Goal: Task Accomplishment & Management: Manage account settings

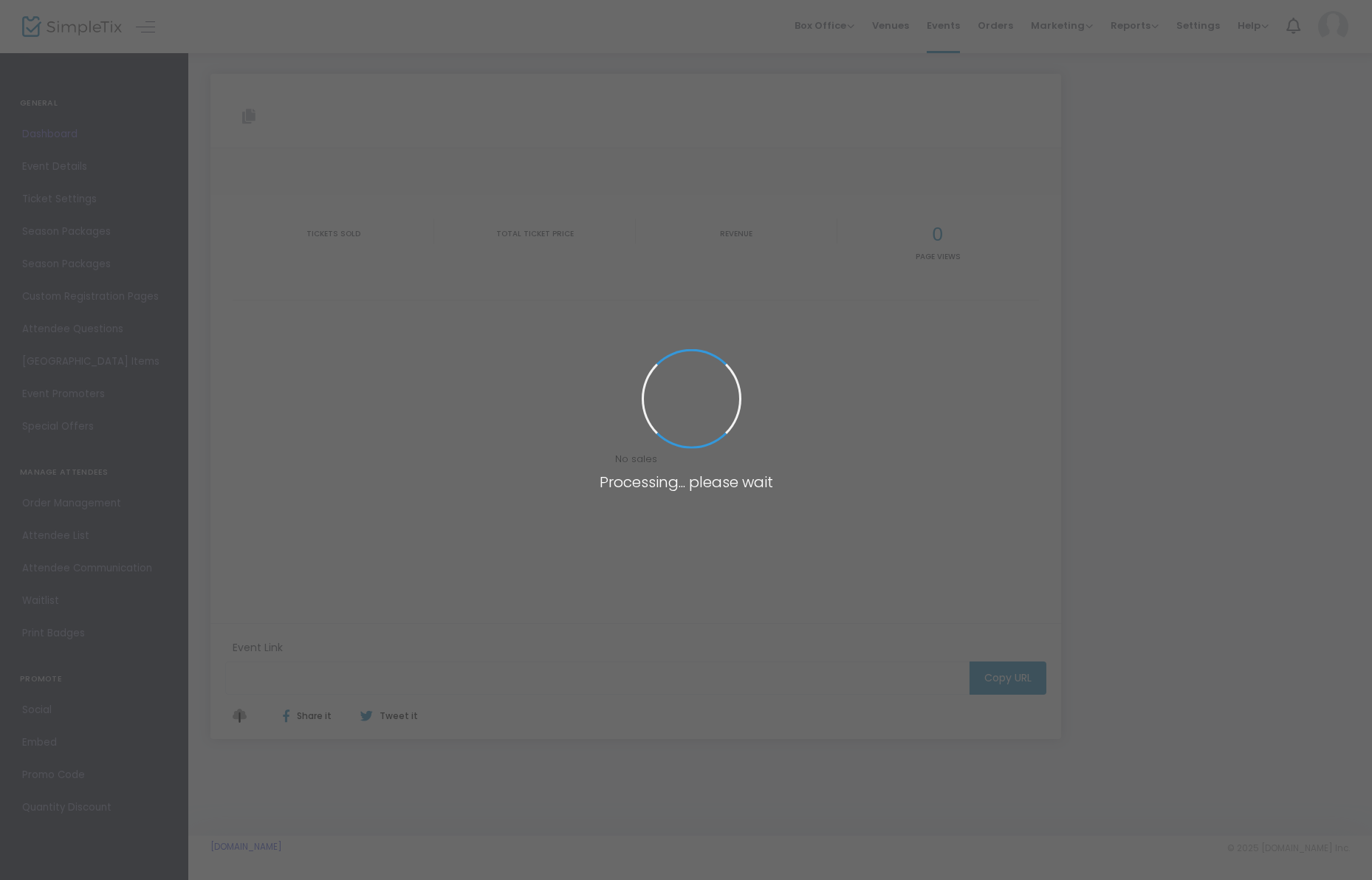
type input "[URL][DOMAIN_NAME]"
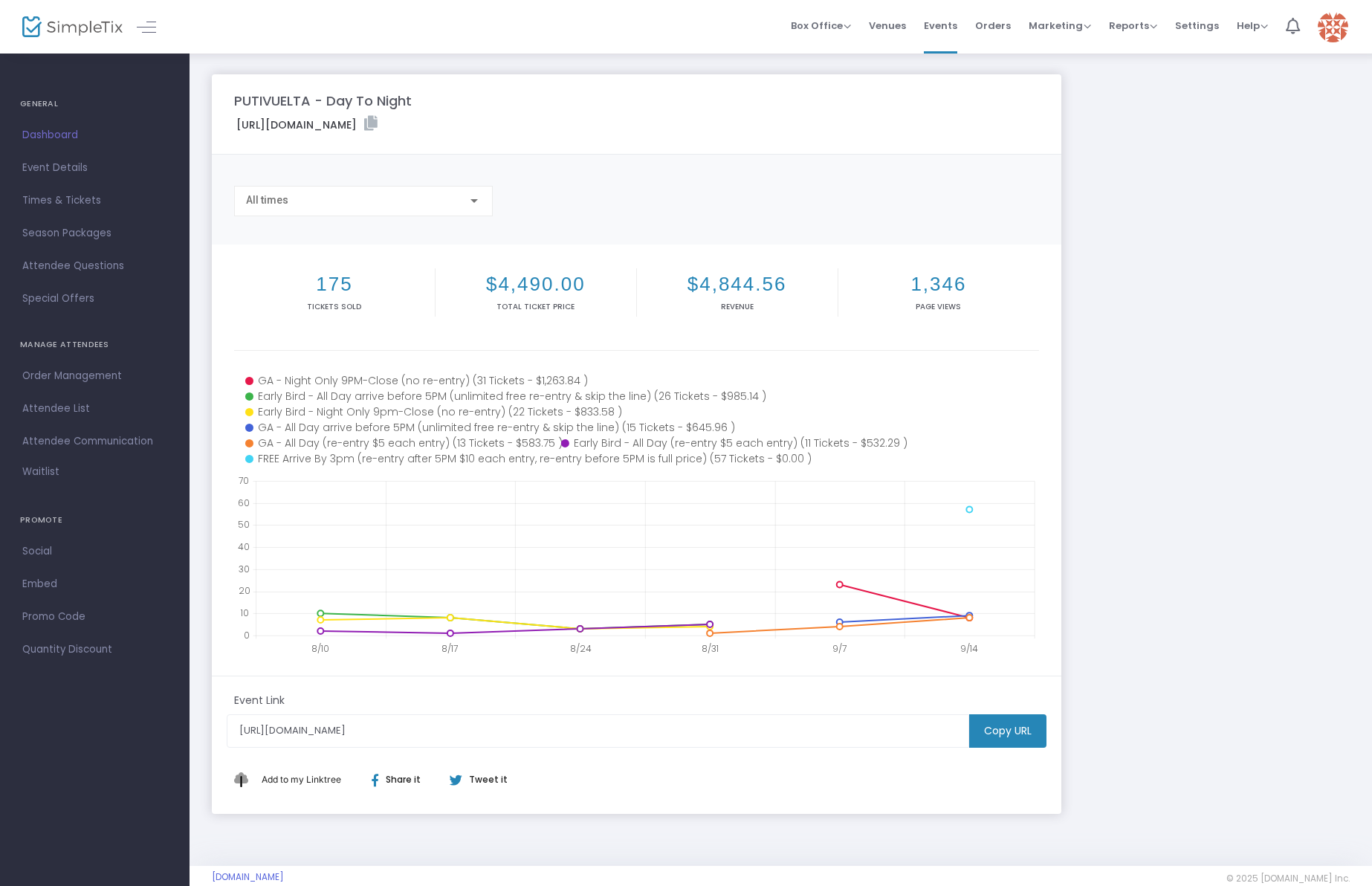
click at [72, 387] on link "Order Management" at bounding box center [94, 376] width 190 height 33
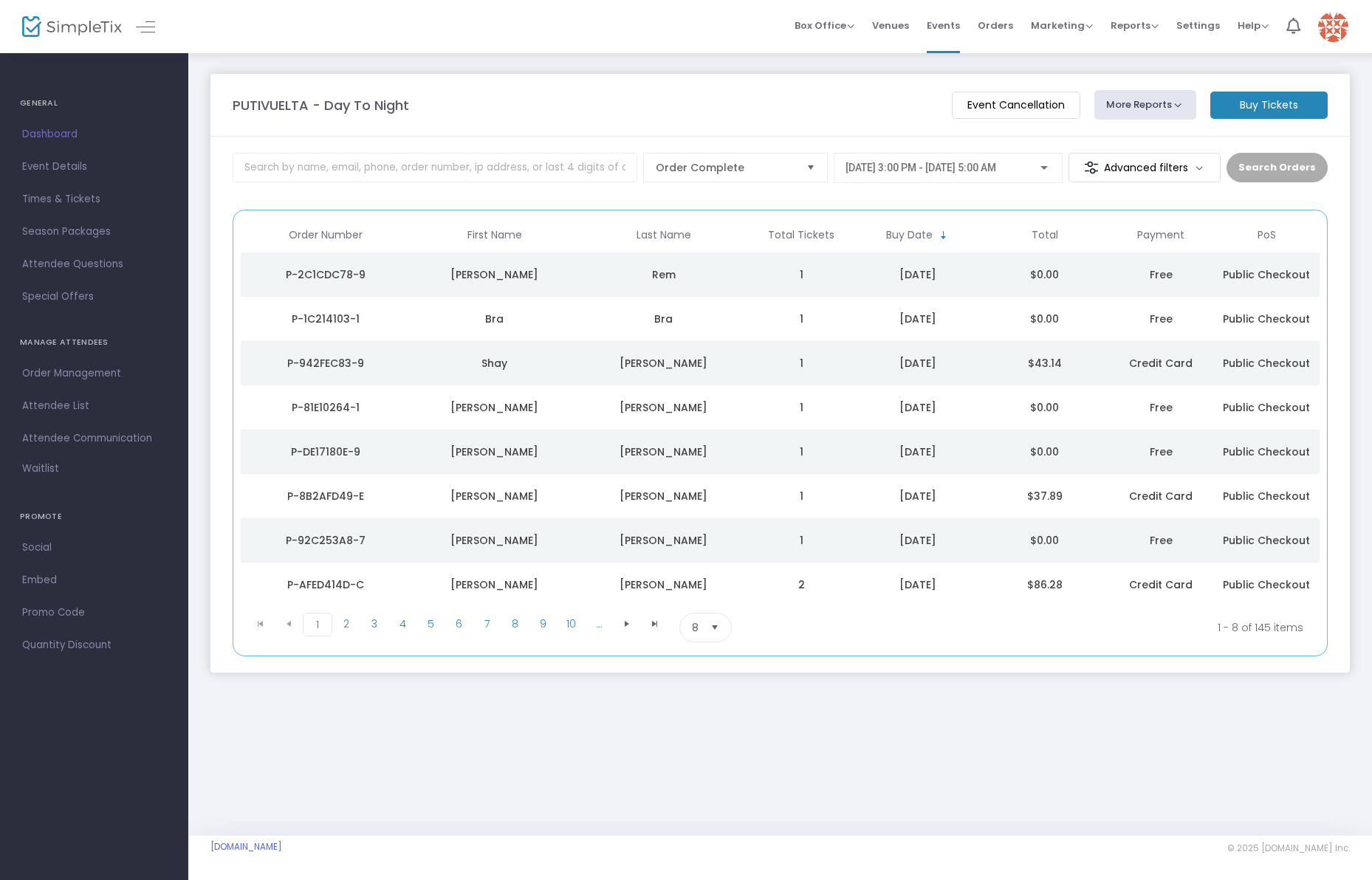
drag, startPoint x: 714, startPoint y: 621, endPoint x: 732, endPoint y: 651, distance: 35.0
click at [713, 621] on span "Select" at bounding box center [714, 627] width 24 height 24
click at [711, 739] on li "100" at bounding box center [705, 746] width 51 height 30
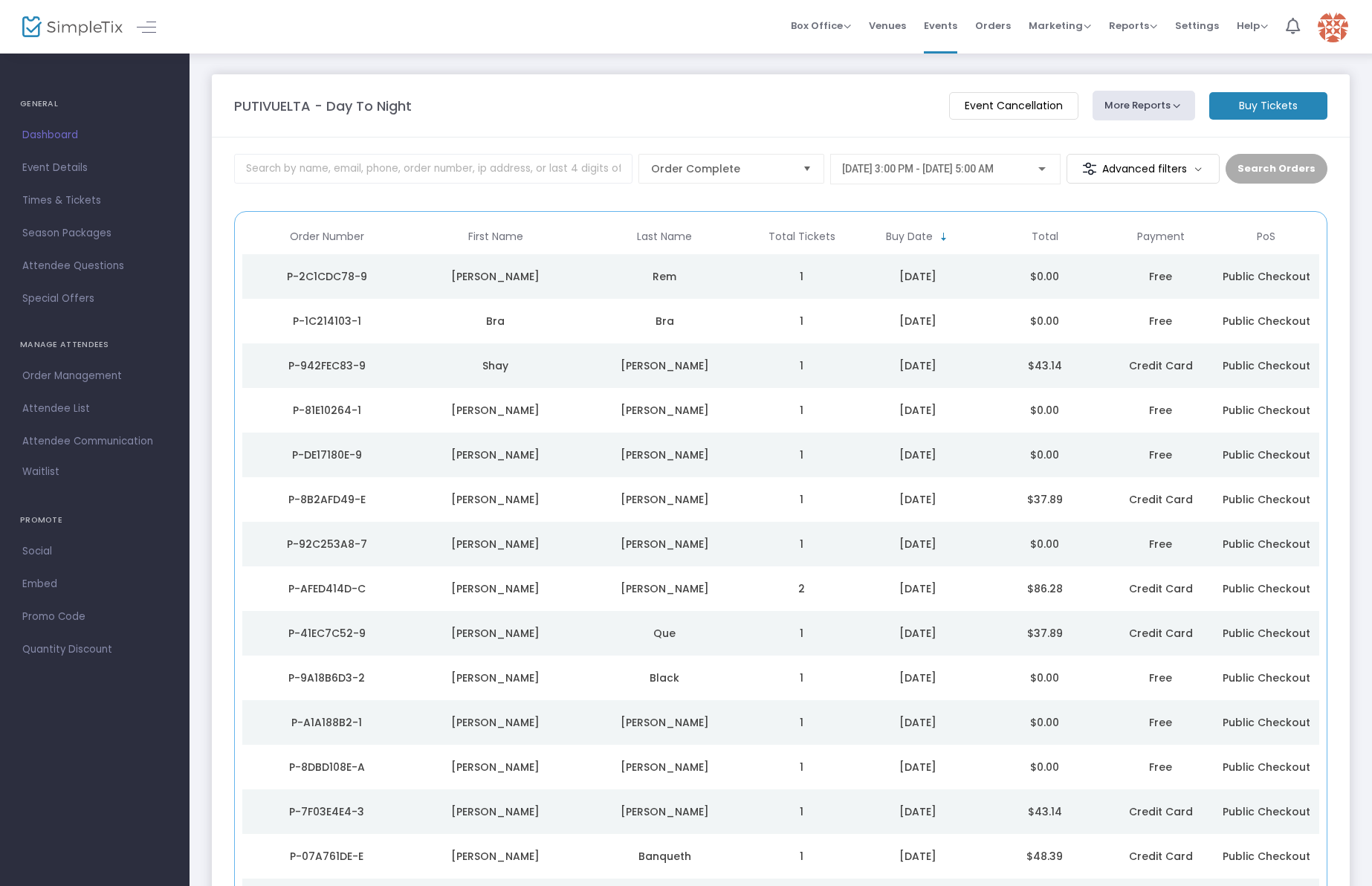
click at [1021, 364] on td "$43.14" at bounding box center [1044, 366] width 126 height 45
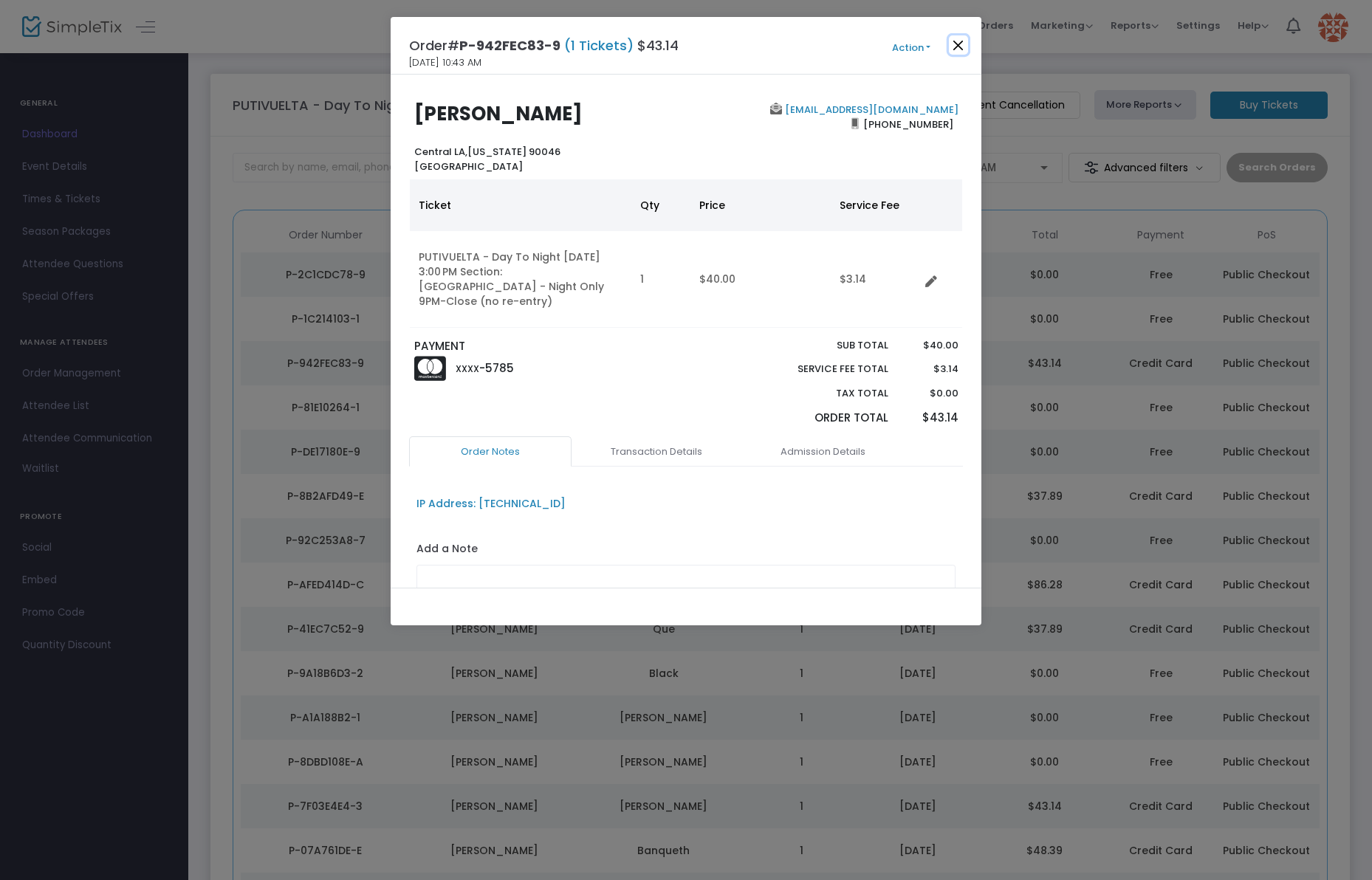
click at [958, 43] on button "Close" at bounding box center [958, 45] width 19 height 19
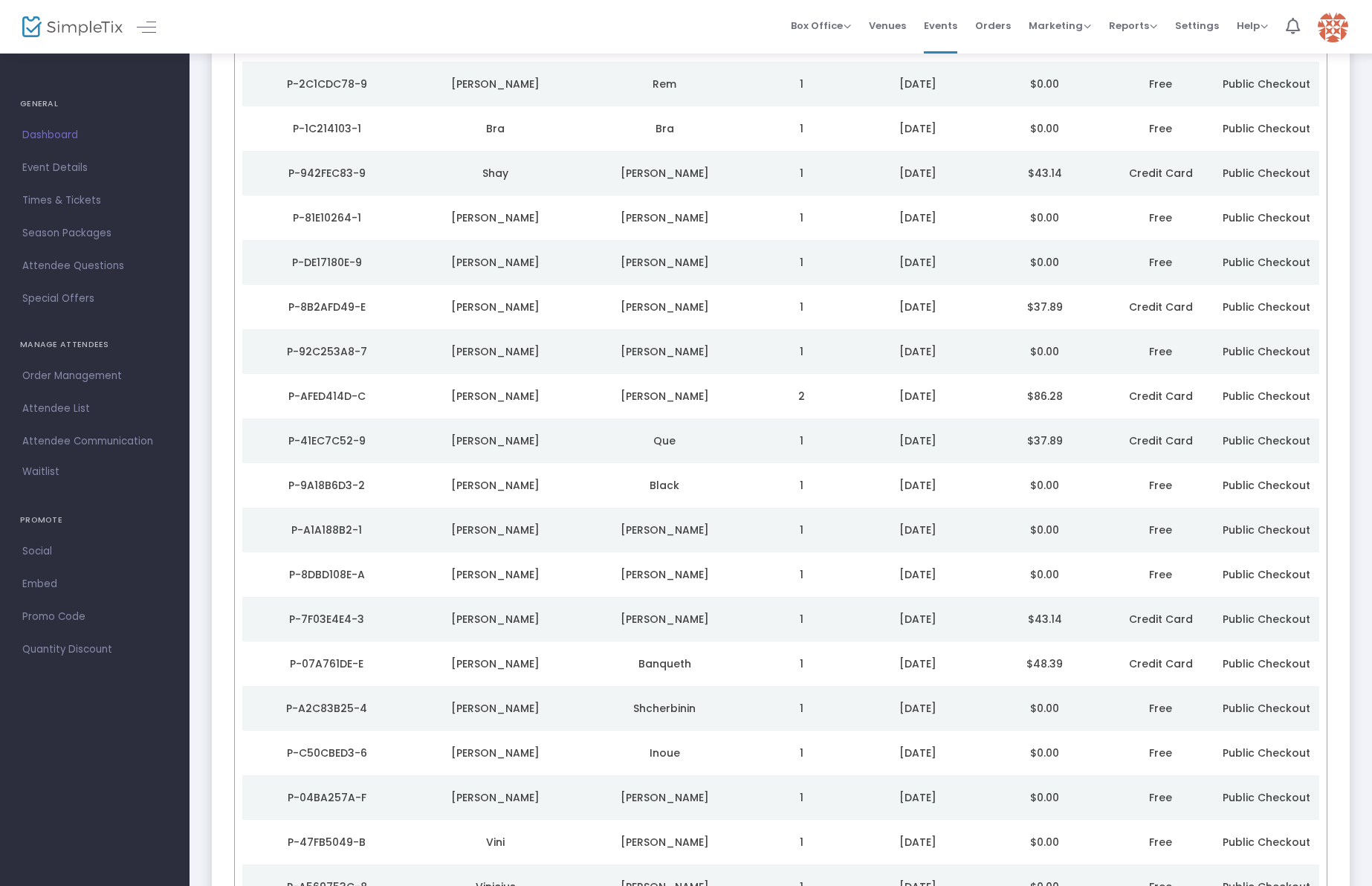
scroll to position [191, 0]
click at [1054, 298] on td "$37.89" at bounding box center [1044, 309] width 126 height 45
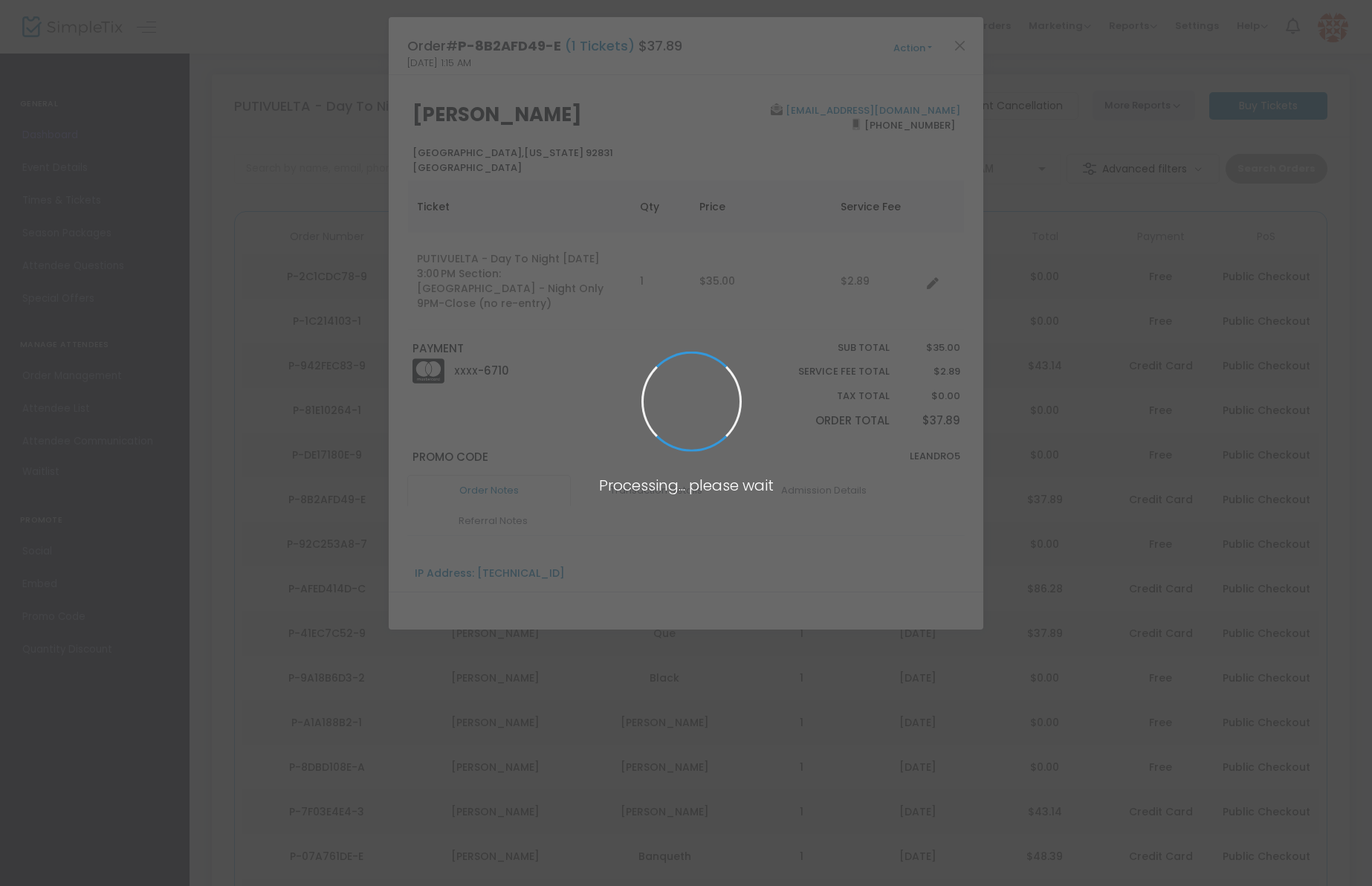
scroll to position [0, 0]
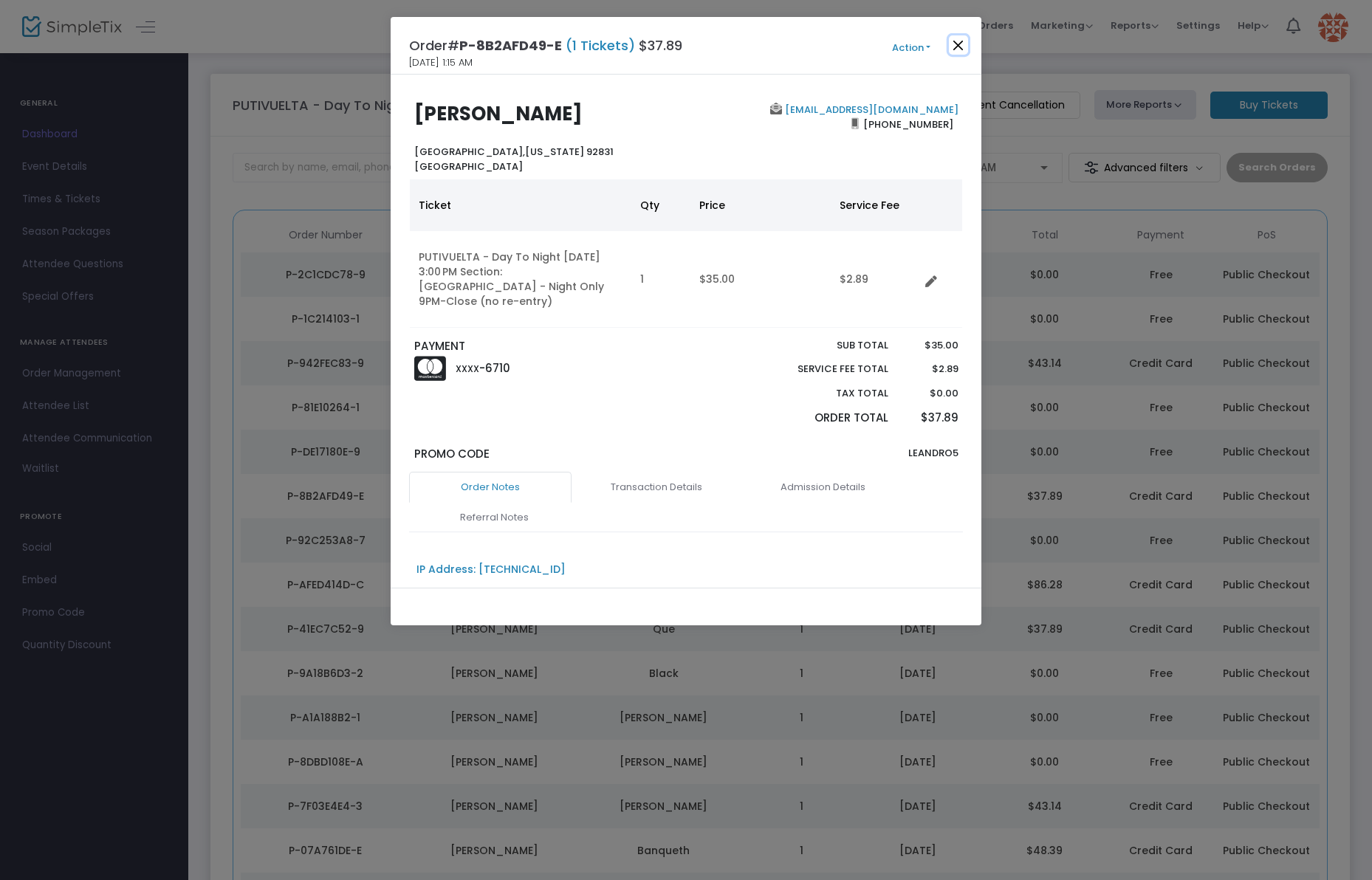
click at [964, 39] on button "Close" at bounding box center [958, 45] width 19 height 19
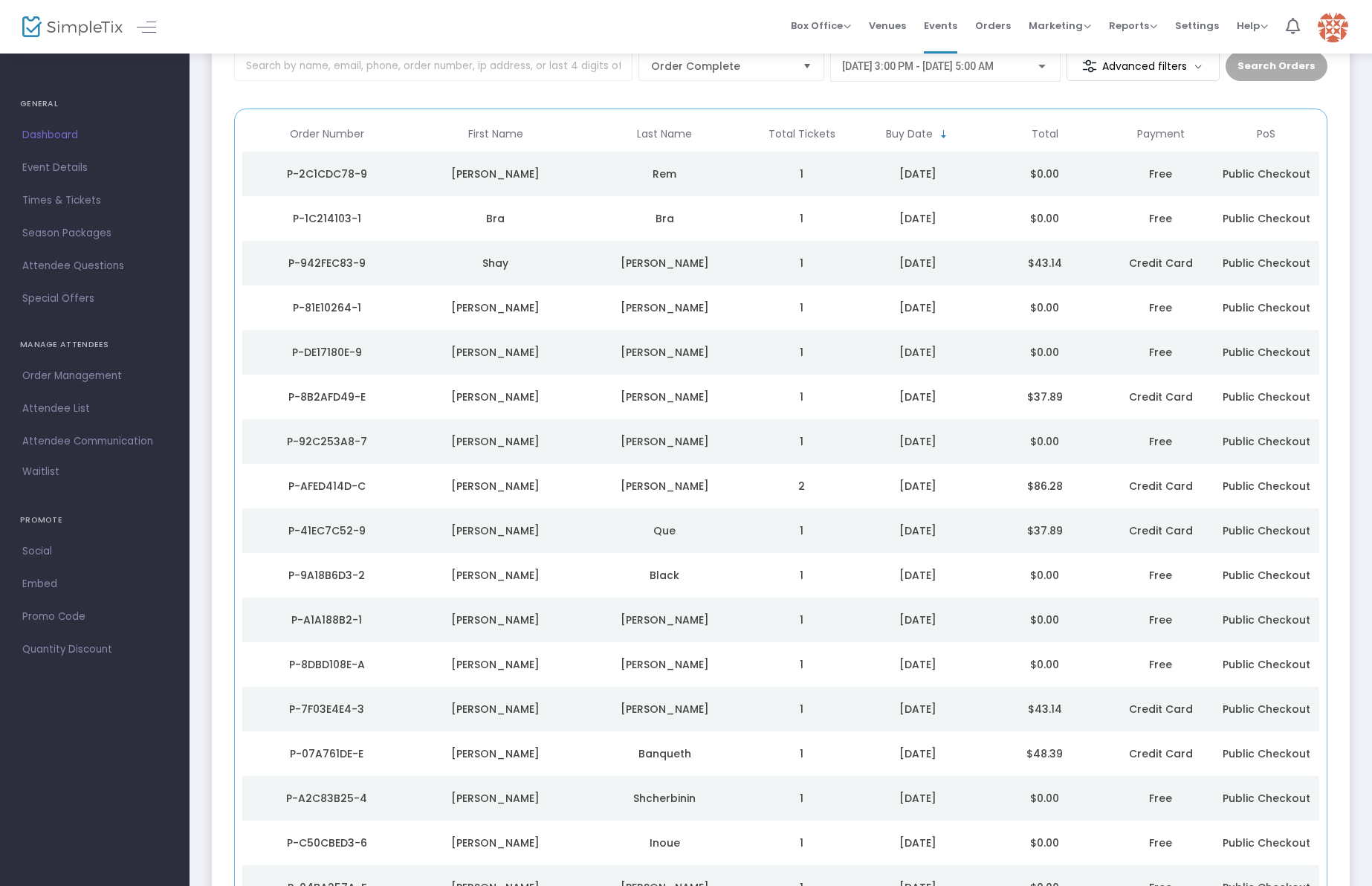
scroll to position [83, 0]
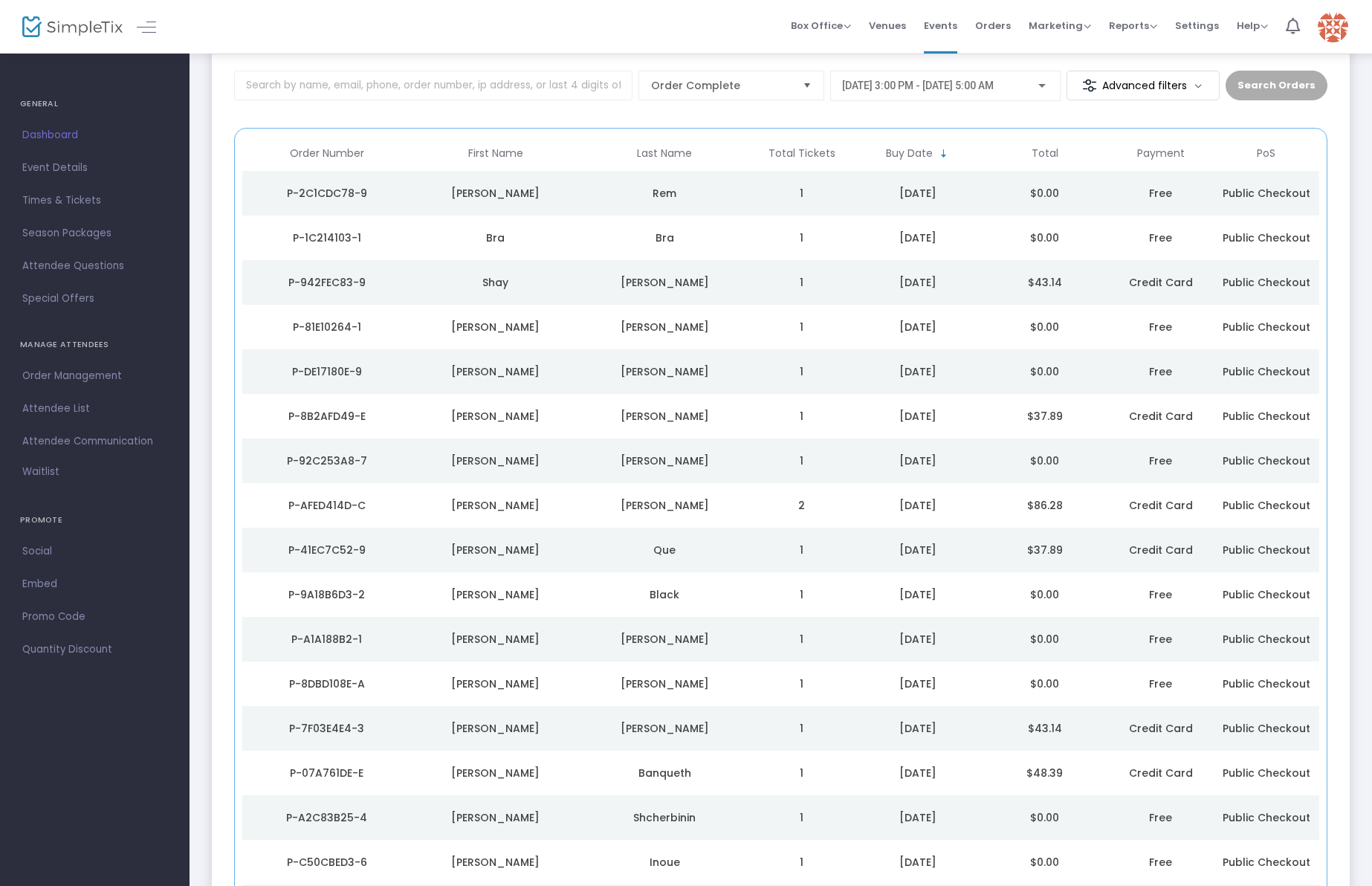
click at [1057, 416] on td "$37.89" at bounding box center [1044, 417] width 126 height 45
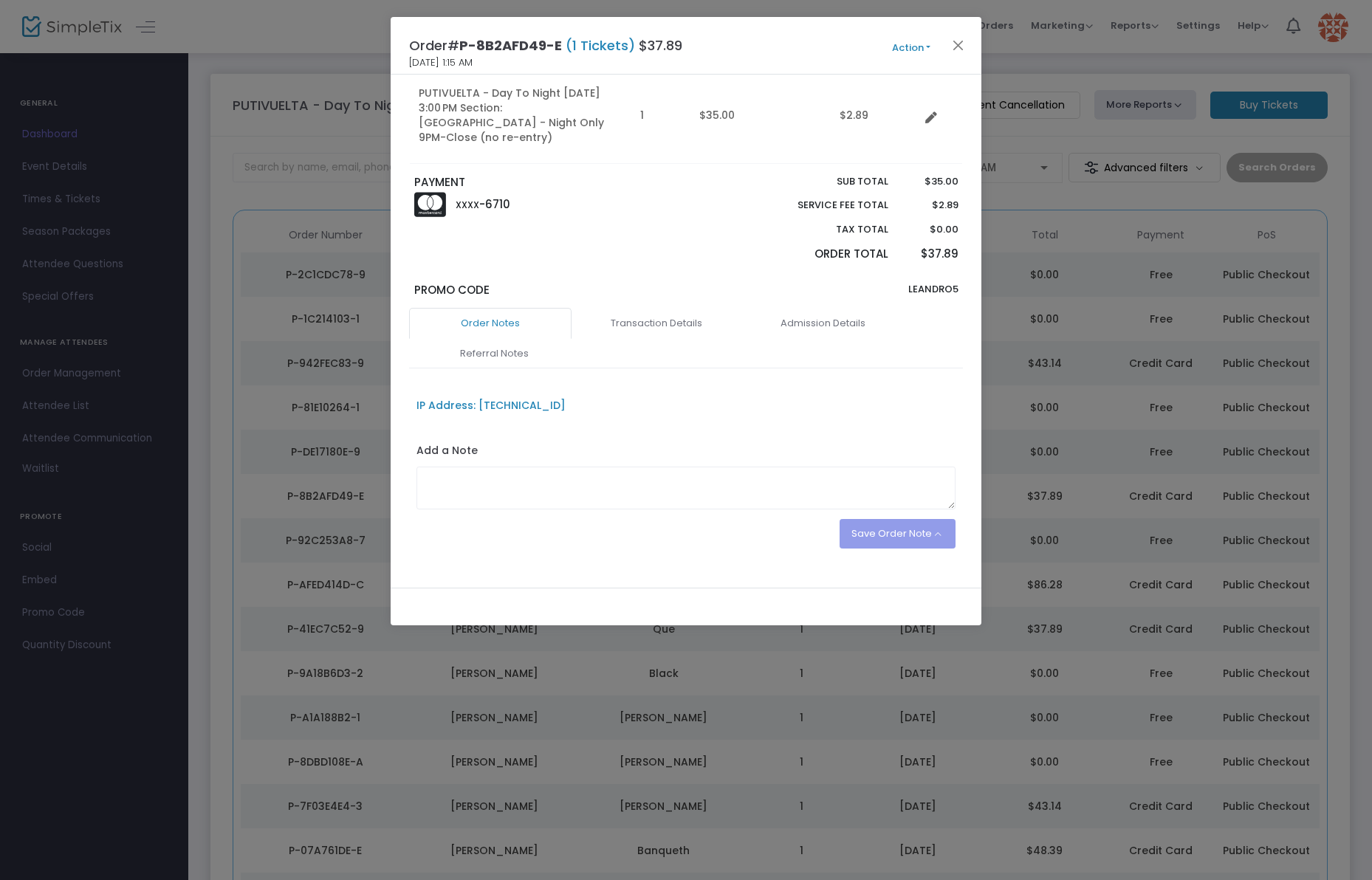
scroll to position [177, 0]
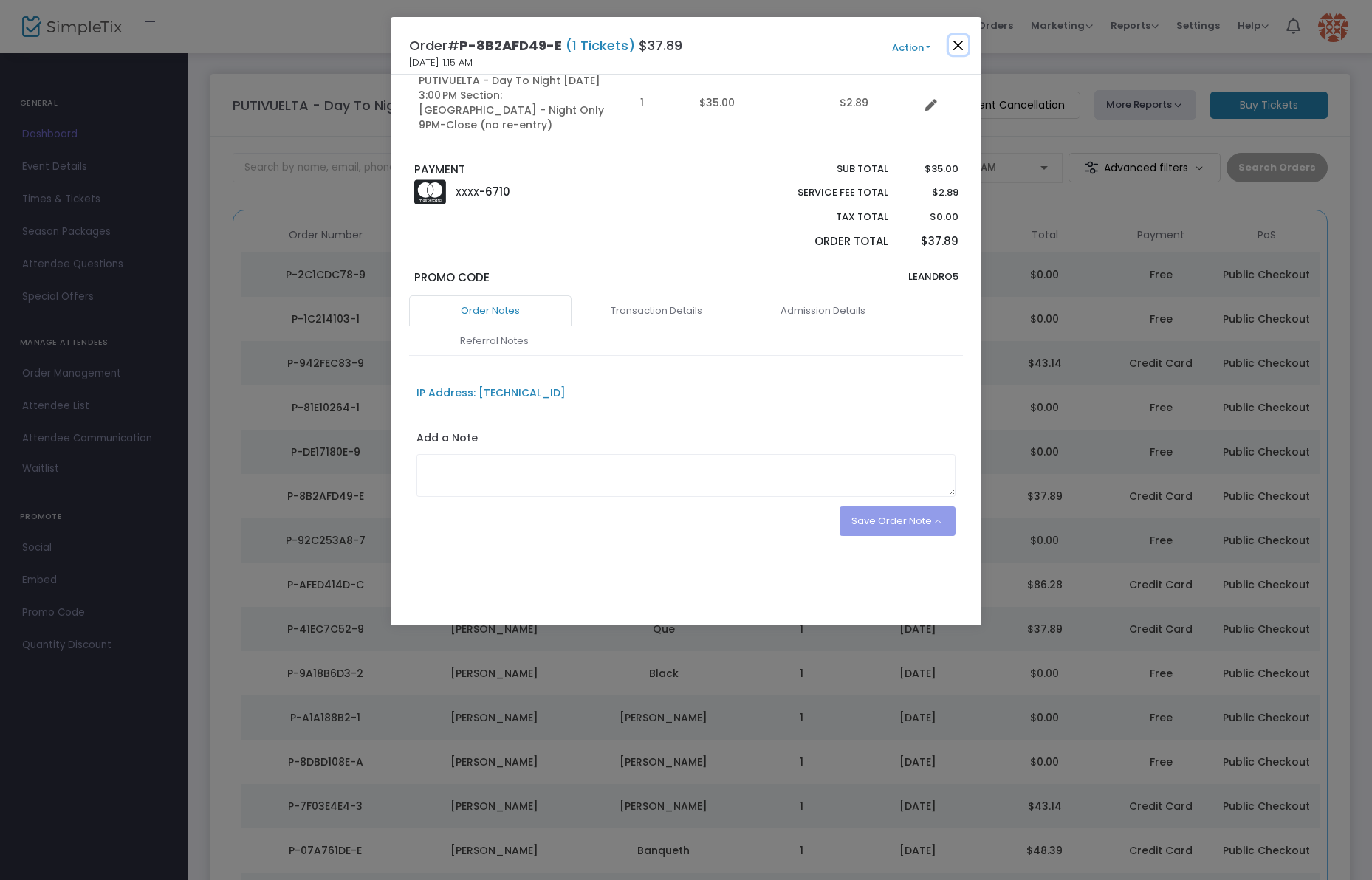
click at [957, 49] on button "Close" at bounding box center [958, 45] width 19 height 19
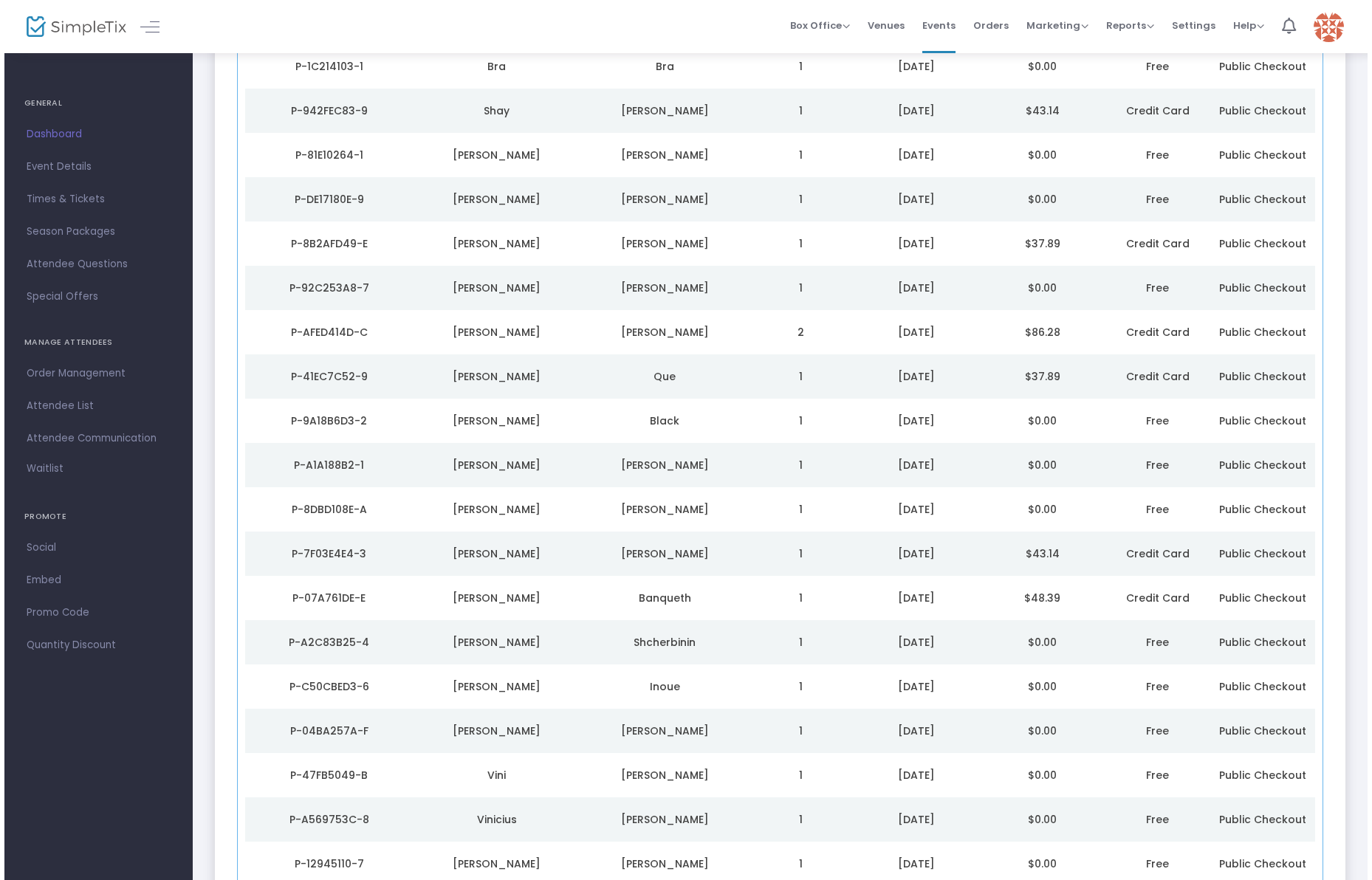
scroll to position [0, 0]
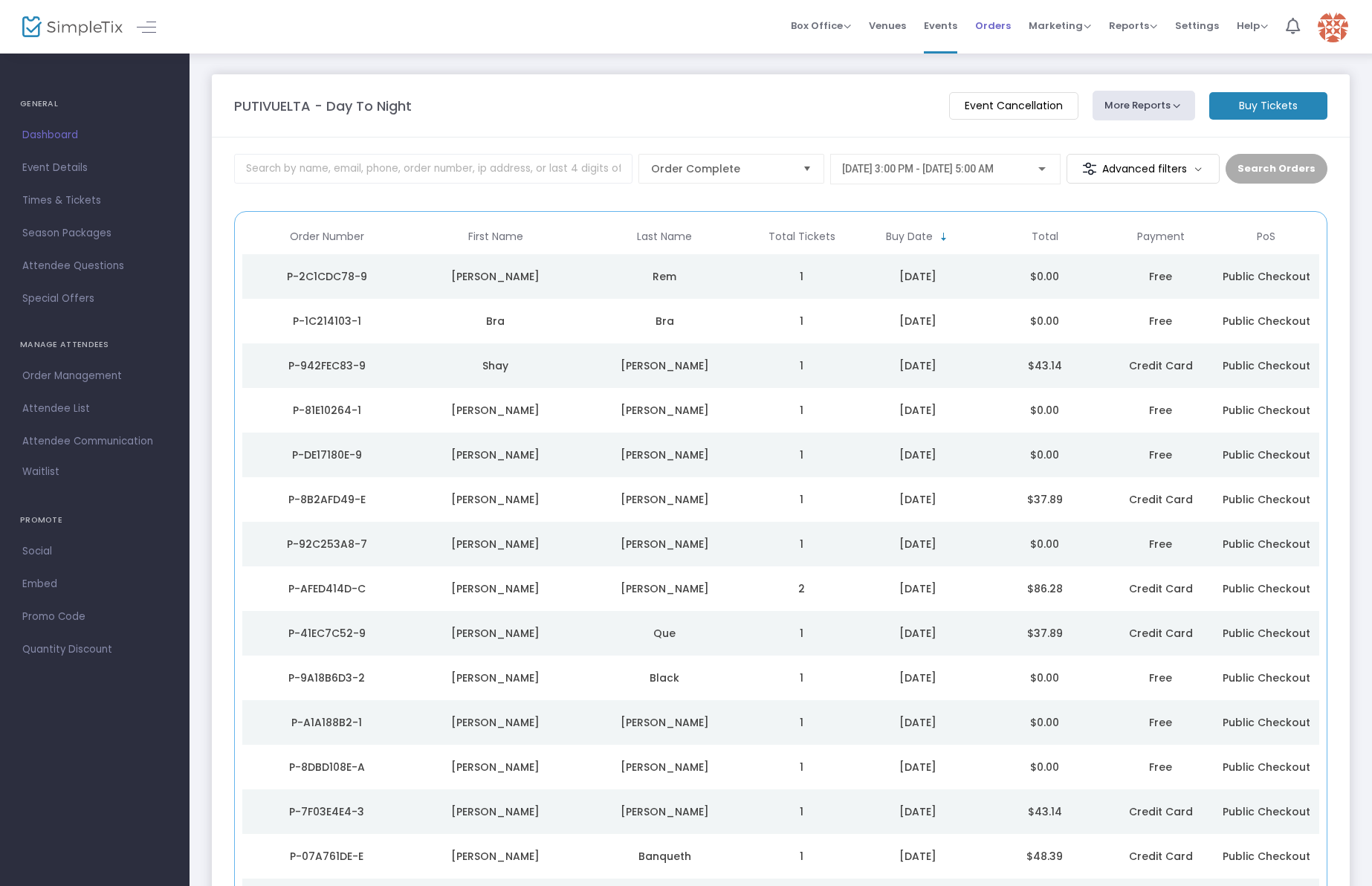
click at [988, 23] on span "Orders" at bounding box center [993, 25] width 36 height 38
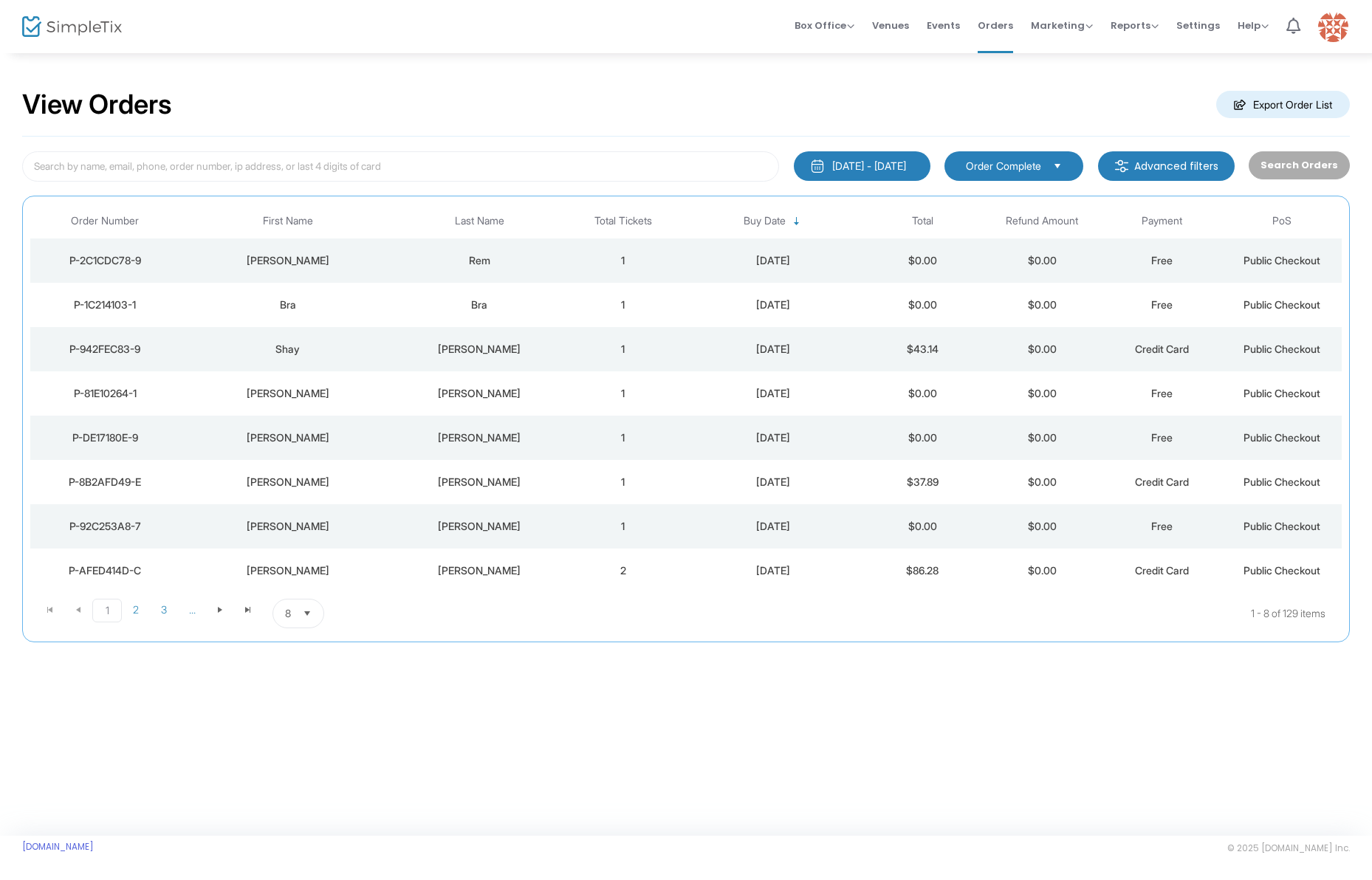
click at [1196, 163] on m-button "Advanced filters" at bounding box center [1166, 166] width 137 height 30
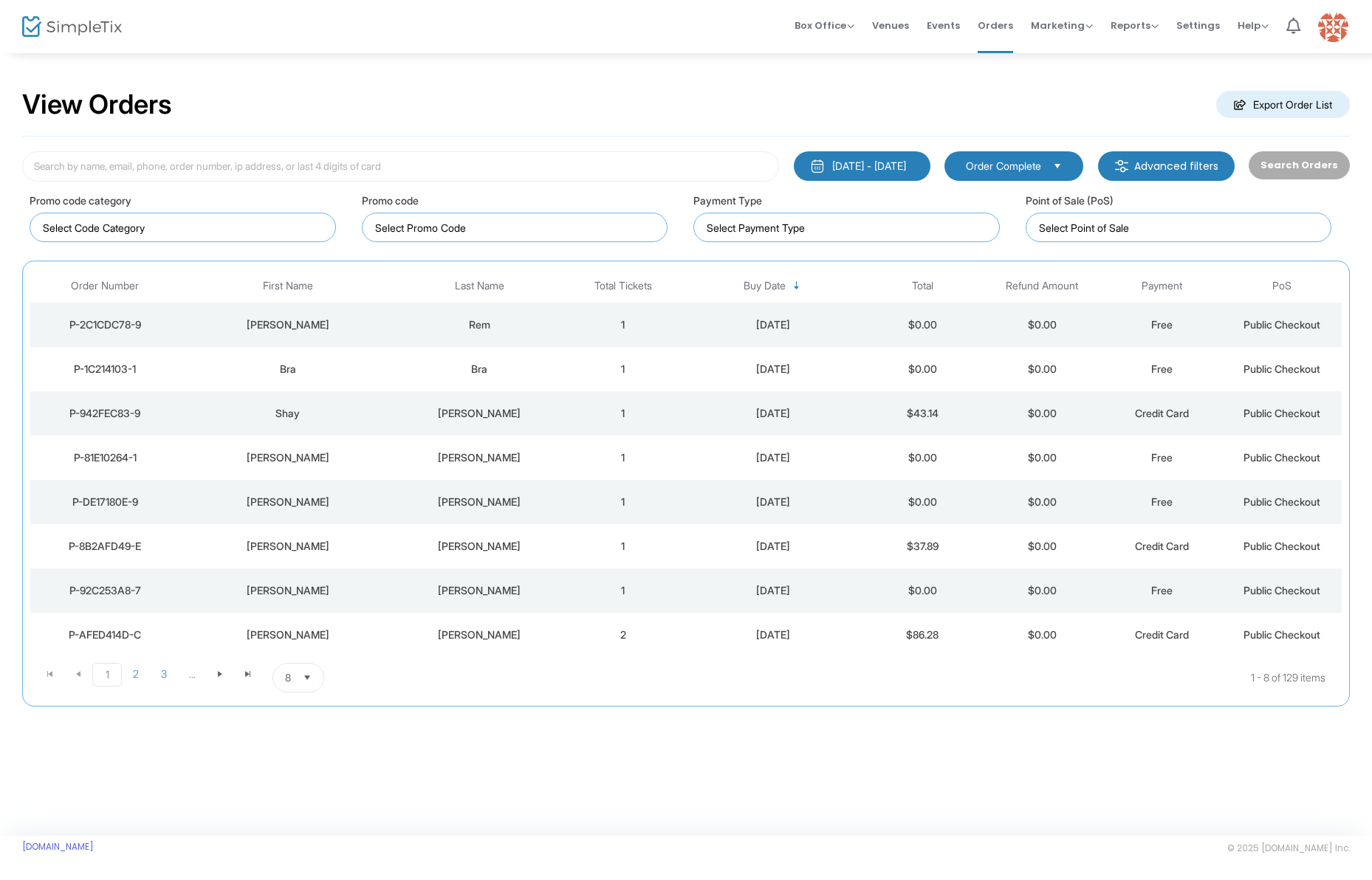
click at [340, 228] on div "Promo code category" at bounding box center [188, 218] width 318 height 50
click at [330, 228] on kendo-taglist at bounding box center [182, 228] width 305 height 28
click at [609, 158] on input at bounding box center [400, 166] width 757 height 30
click at [801, 160] on button "8/19/2025 - 9/18/2025" at bounding box center [861, 166] width 137 height 30
drag, startPoint x: 1019, startPoint y: 109, endPoint x: 1037, endPoint y: 67, distance: 45.7
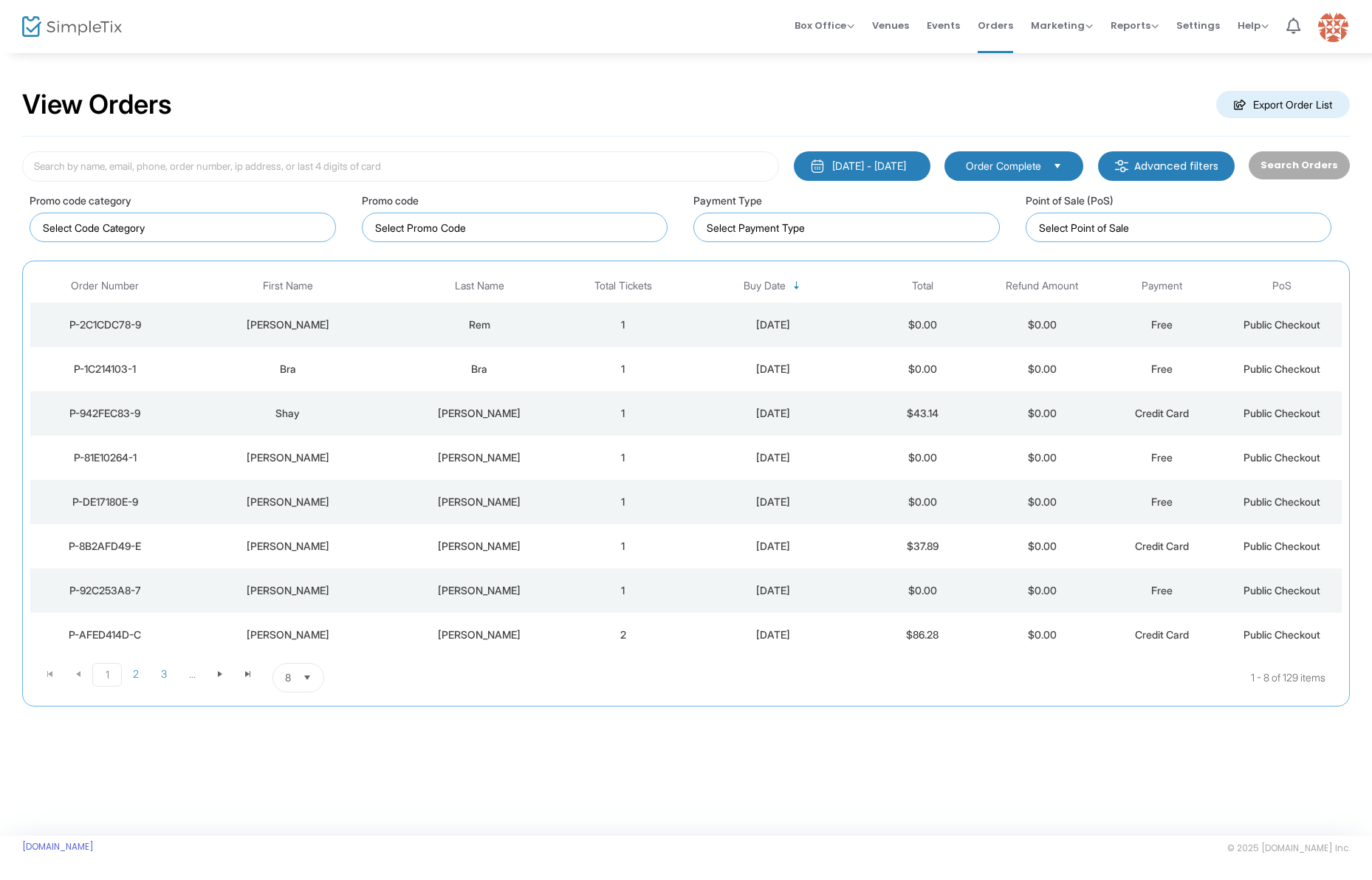
click at [1020, 108] on div "View Orders Export Order List" at bounding box center [686, 105] width 1328 height 63
click at [960, 21] on span "Events" at bounding box center [943, 25] width 33 height 38
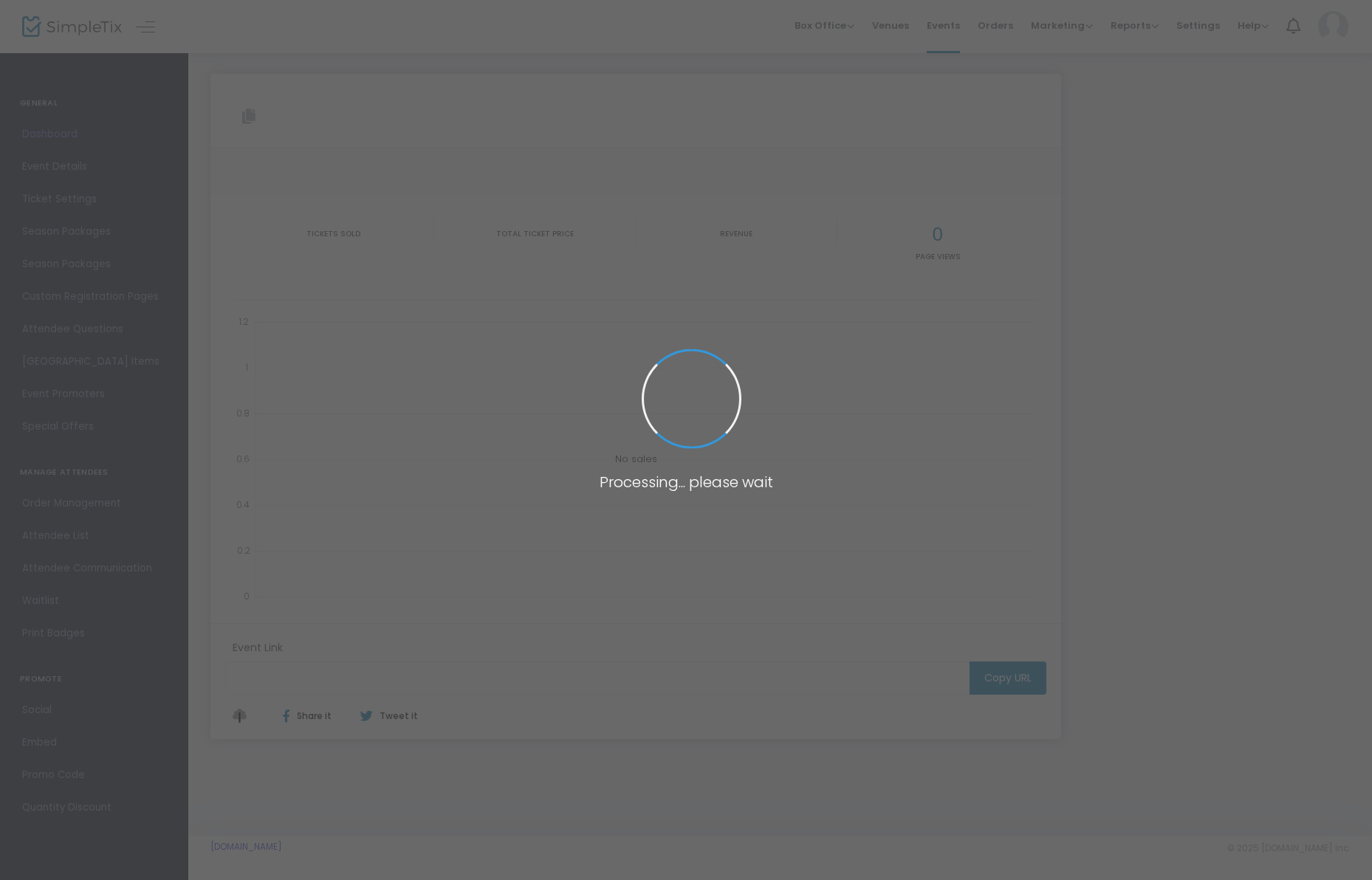
type input "[URL][DOMAIN_NAME]"
